Goal: Find specific page/section: Find specific page/section

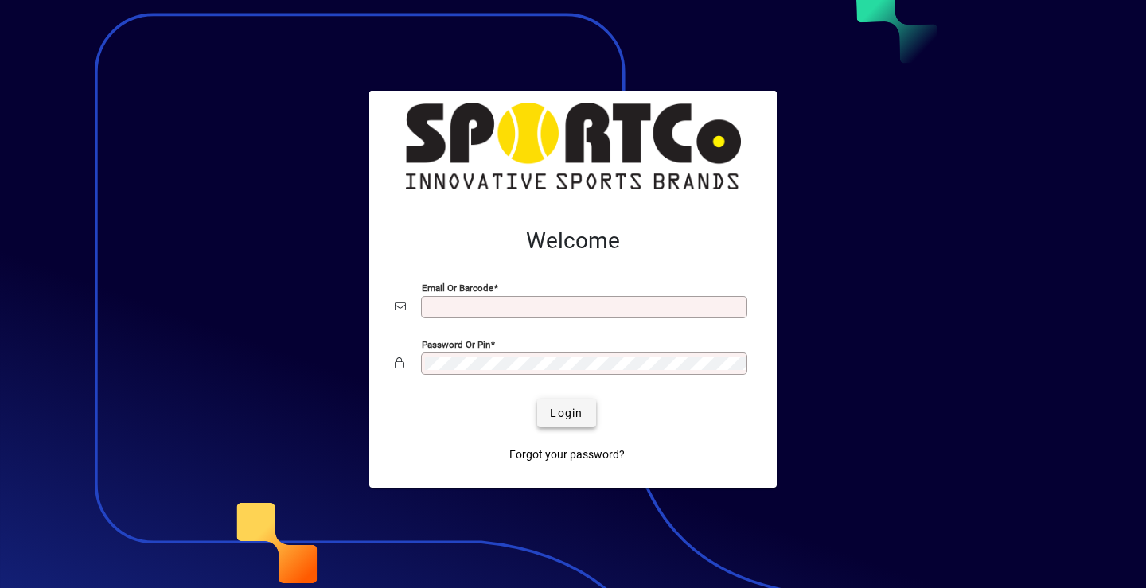
type input "**********"
click at [570, 414] on span "Login" at bounding box center [566, 413] width 33 height 17
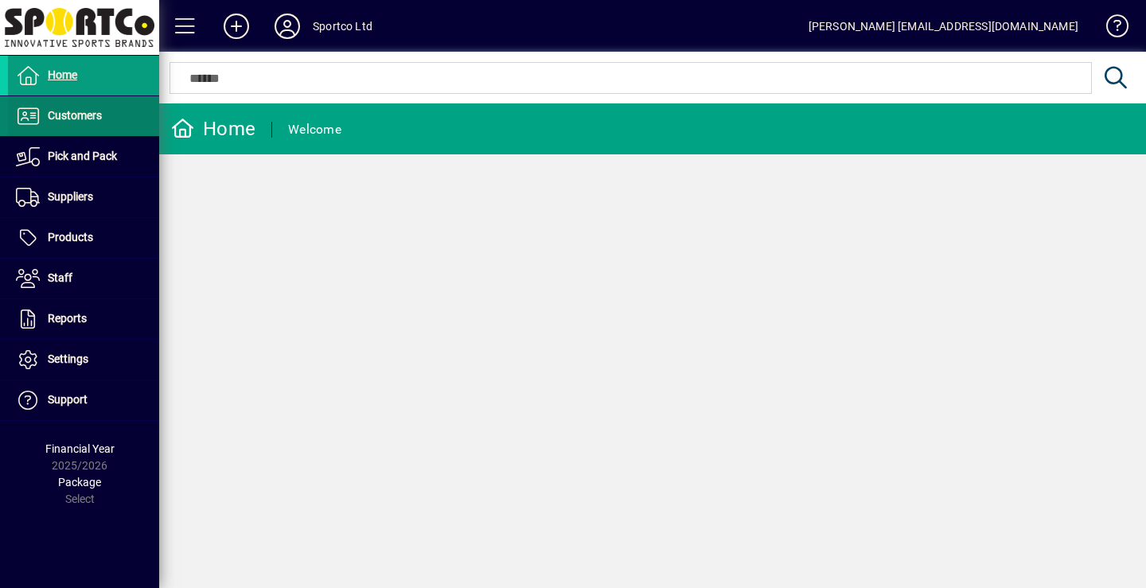
click at [82, 111] on span "Customers" at bounding box center [75, 115] width 54 height 13
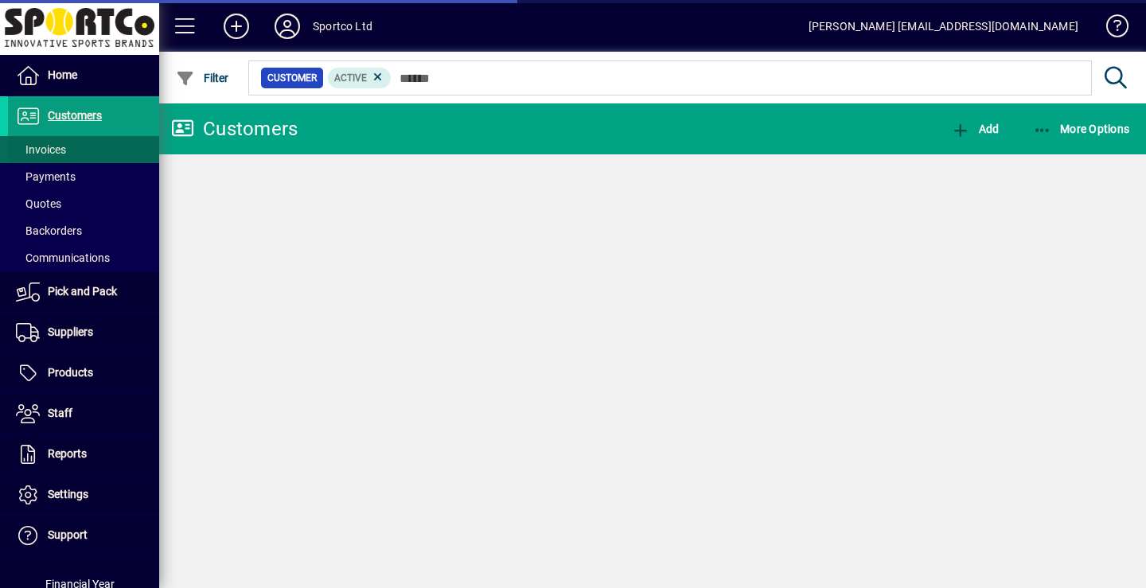
click at [53, 148] on span "Invoices" at bounding box center [41, 149] width 50 height 13
